Goal: Transaction & Acquisition: Subscribe to service/newsletter

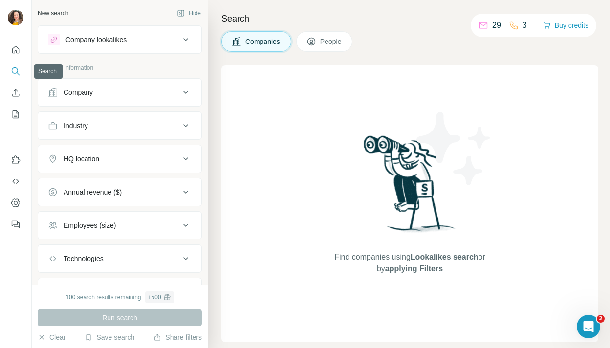
click at [14, 72] on icon "Search" at bounding box center [16, 71] width 10 height 10
click at [336, 41] on span "People" at bounding box center [331, 42] width 22 height 10
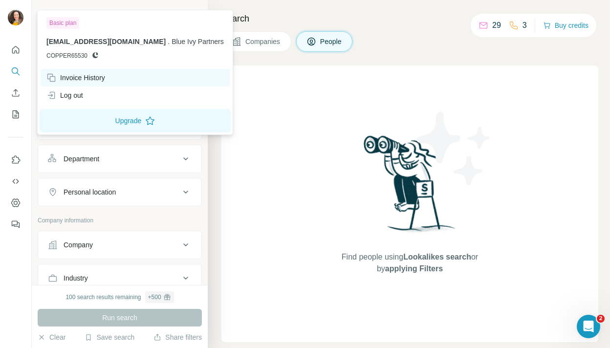
click at [98, 79] on div "Invoice History" at bounding box center [75, 78] width 59 height 10
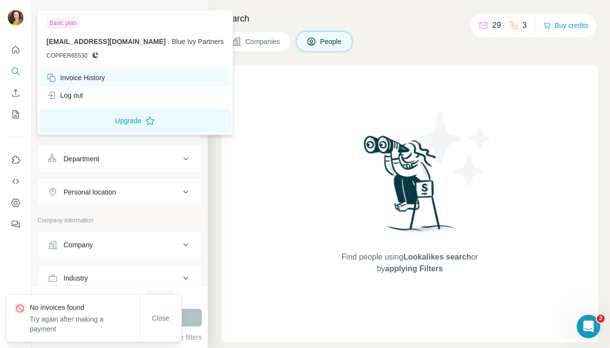
click at [98, 79] on div "Invoice History" at bounding box center [75, 78] width 59 height 10
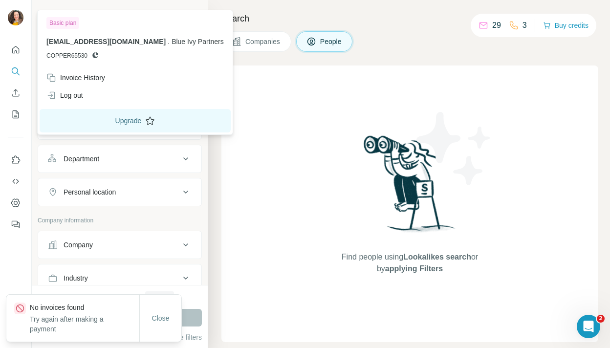
click at [138, 122] on button "Upgrade" at bounding box center [135, 120] width 191 height 23
